Goal: Task Accomplishment & Management: Use online tool/utility

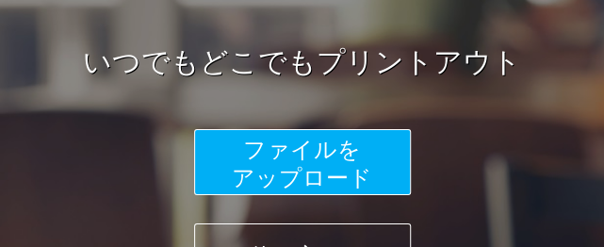
scroll to position [282, 0]
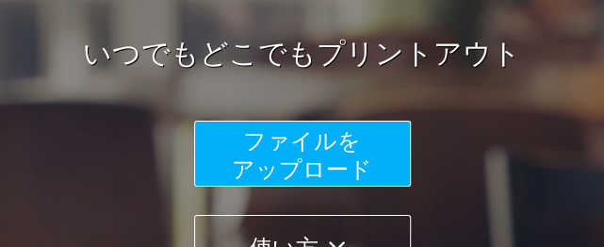
click at [363, 125] on button "ファイルを ​​アップロード" at bounding box center [302, 154] width 217 height 66
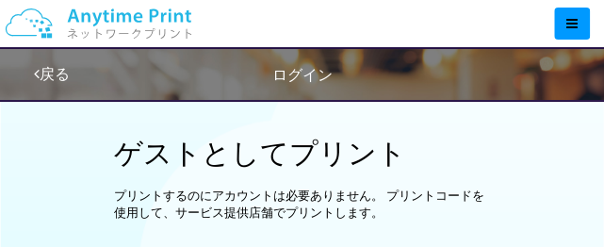
scroll to position [753, 0]
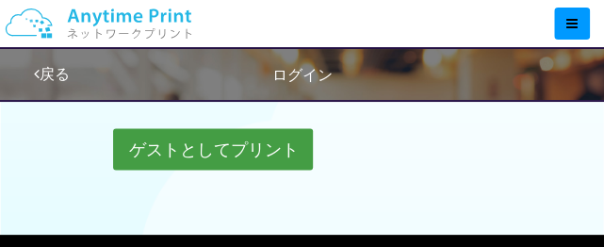
click at [260, 140] on button "ゲストとしてプリント" at bounding box center [213, 148] width 200 height 41
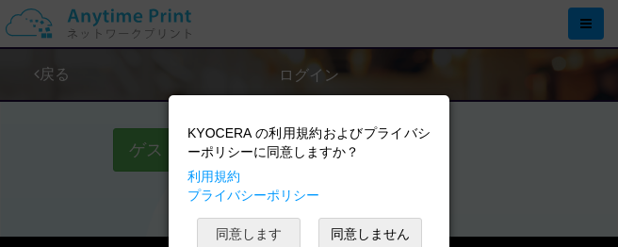
click at [264, 229] on button "同意します" at bounding box center [249, 233] width 104 height 32
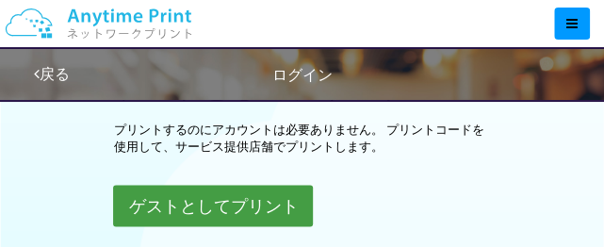
scroll to position [697, 0]
click at [266, 203] on button "ゲストとしてプリント" at bounding box center [213, 205] width 200 height 41
click at [250, 199] on button "ゲストとしてプリント" at bounding box center [213, 205] width 200 height 41
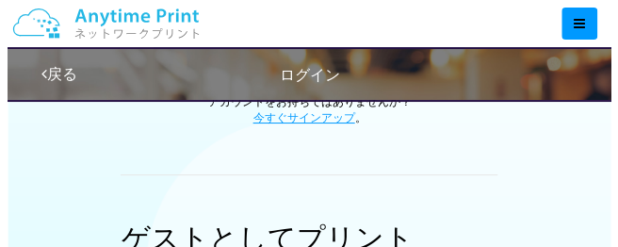
scroll to position [414, 0]
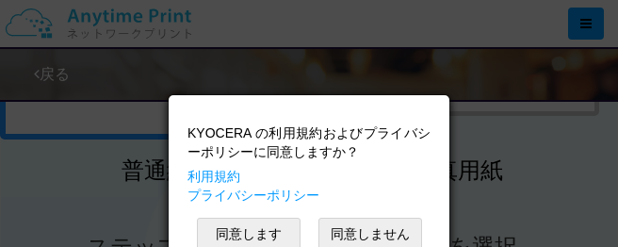
scroll to position [30, 0]
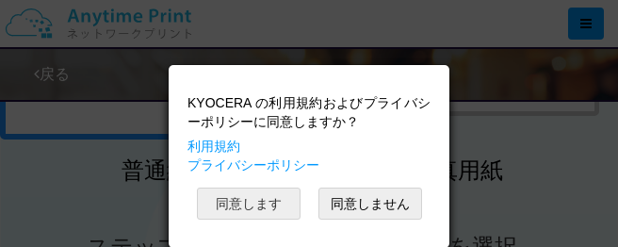
click at [244, 199] on button "同意します" at bounding box center [249, 203] width 104 height 32
click at [253, 202] on button "同意します" at bounding box center [249, 203] width 104 height 32
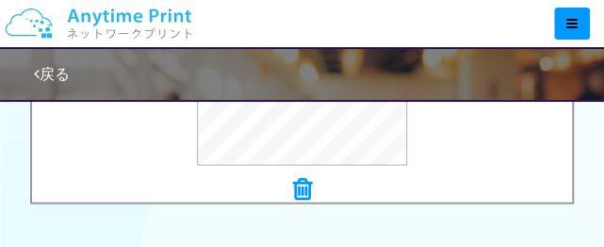
scroll to position [979, 0]
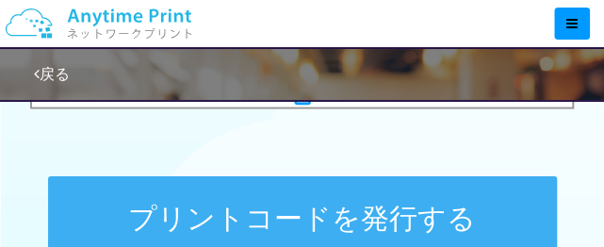
click at [362, 201] on button "プリントコードを発行する" at bounding box center [302, 218] width 508 height 85
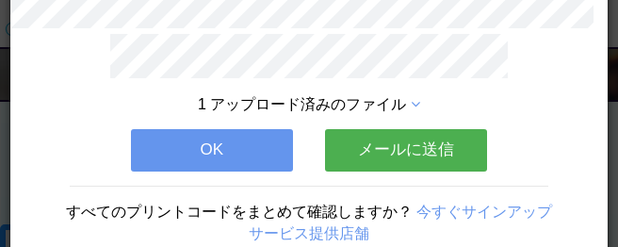
scroll to position [188, 0]
